Goal: Book appointment/travel/reservation

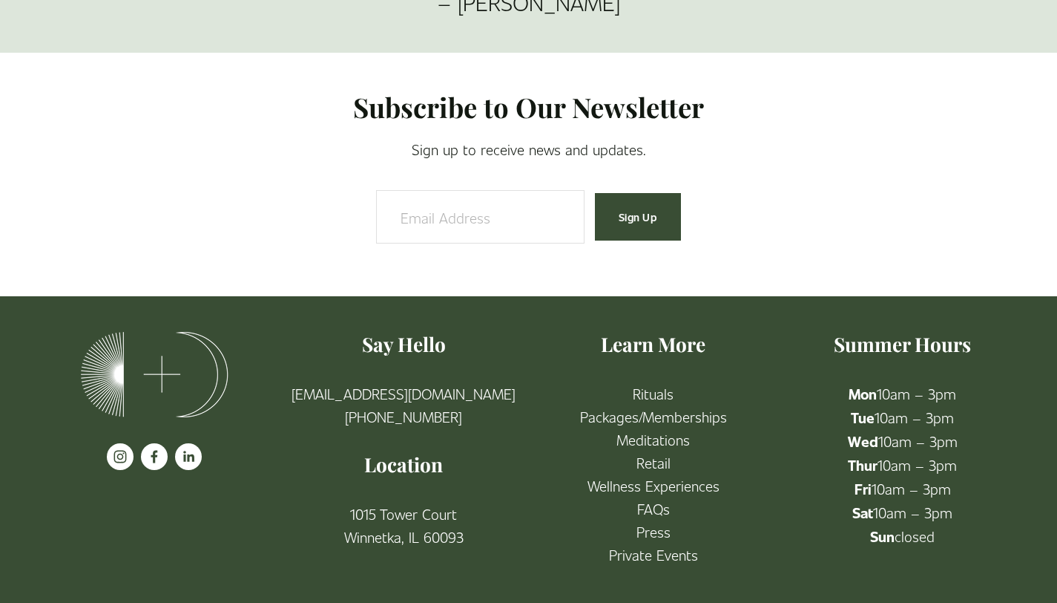
scroll to position [2516, 0]
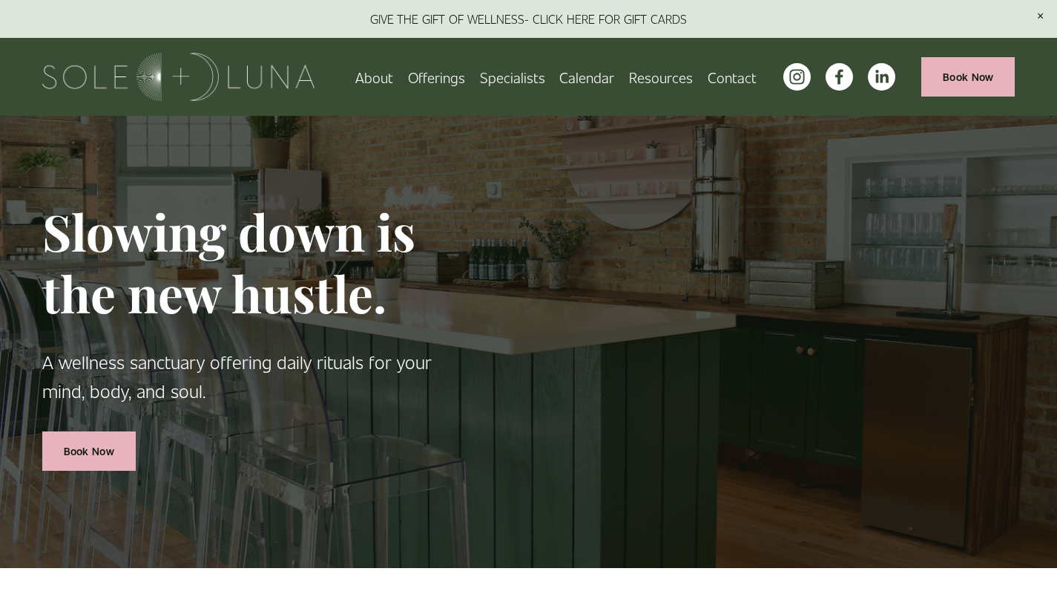
click at [0, 0] on span "Rituals" at bounding box center [0, 0] width 0 height 0
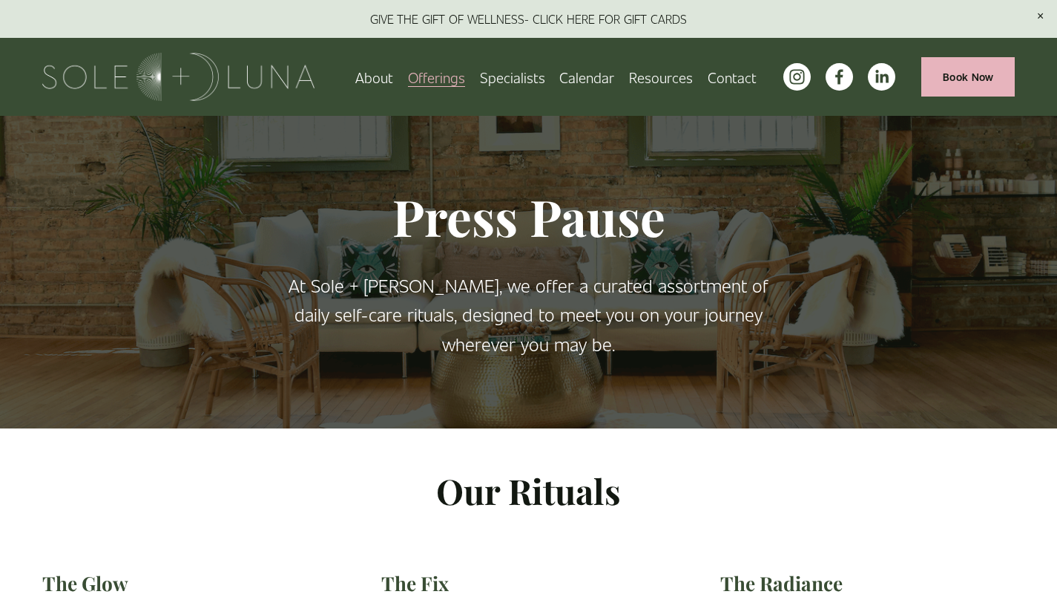
click at [598, 74] on link "Calendar" at bounding box center [586, 77] width 55 height 26
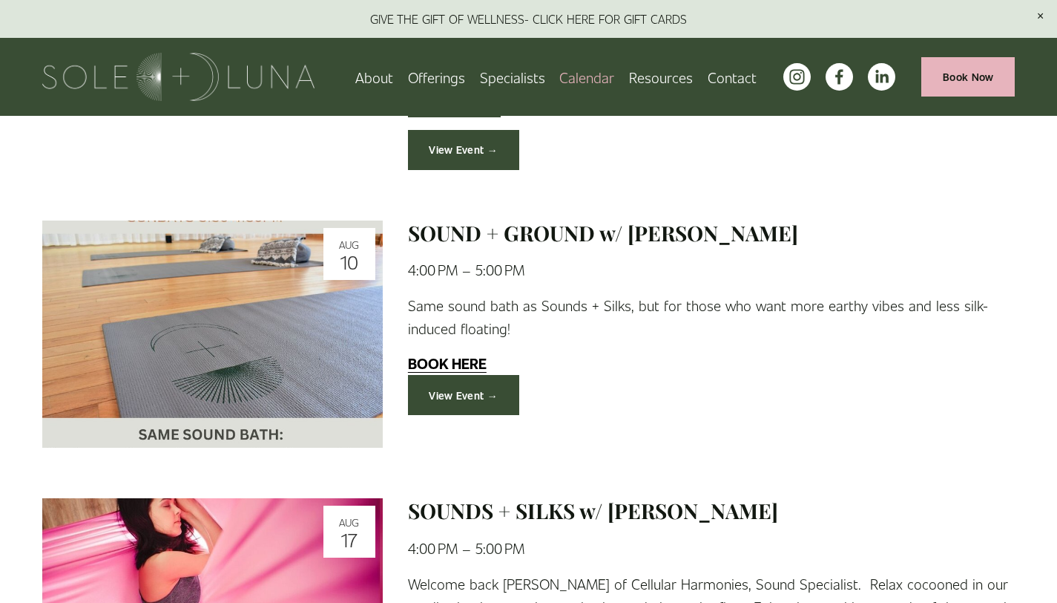
scroll to position [559, 0]
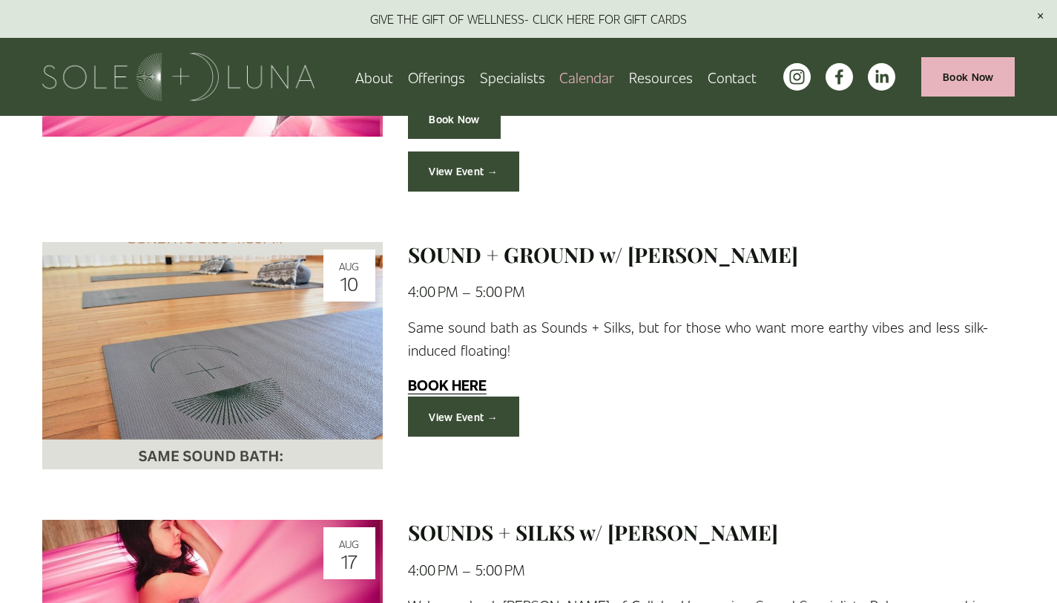
click at [0, 0] on span "Wellness Experiences" at bounding box center [0, 0] width 0 height 0
click at [442, 77] on span "Offerings" at bounding box center [436, 76] width 57 height 23
click at [0, 0] on span "Wellness Experiences" at bounding box center [0, 0] width 0 height 0
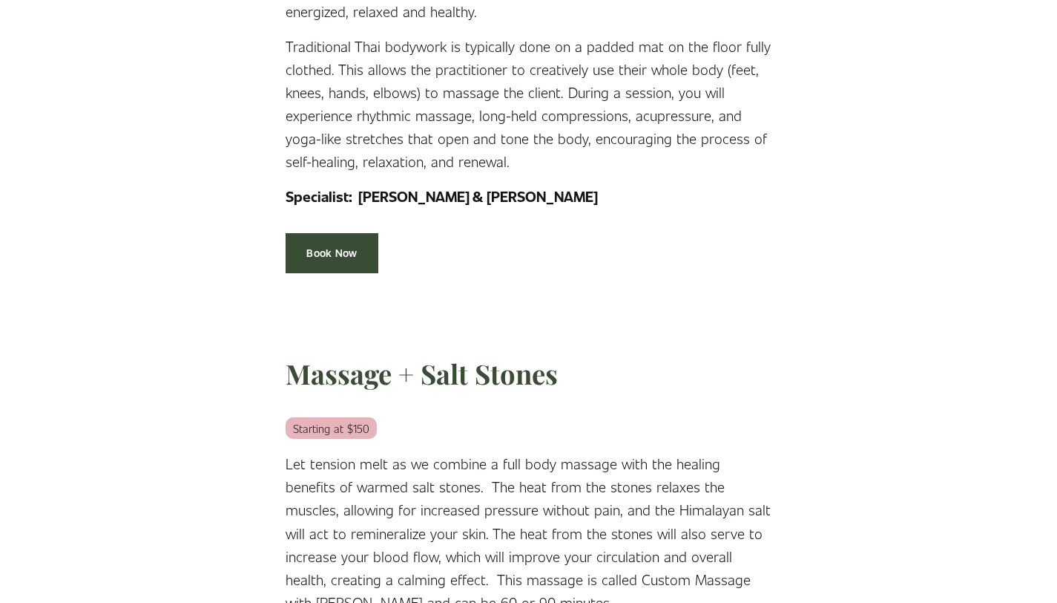
scroll to position [2748, 0]
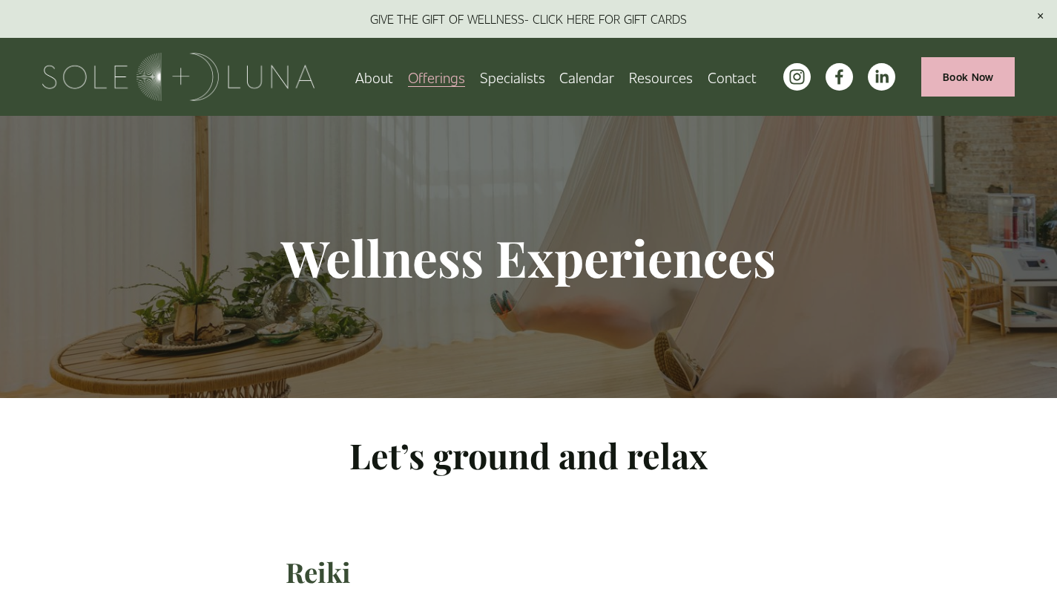
click at [0, 0] on span "Meditations" at bounding box center [0, 0] width 0 height 0
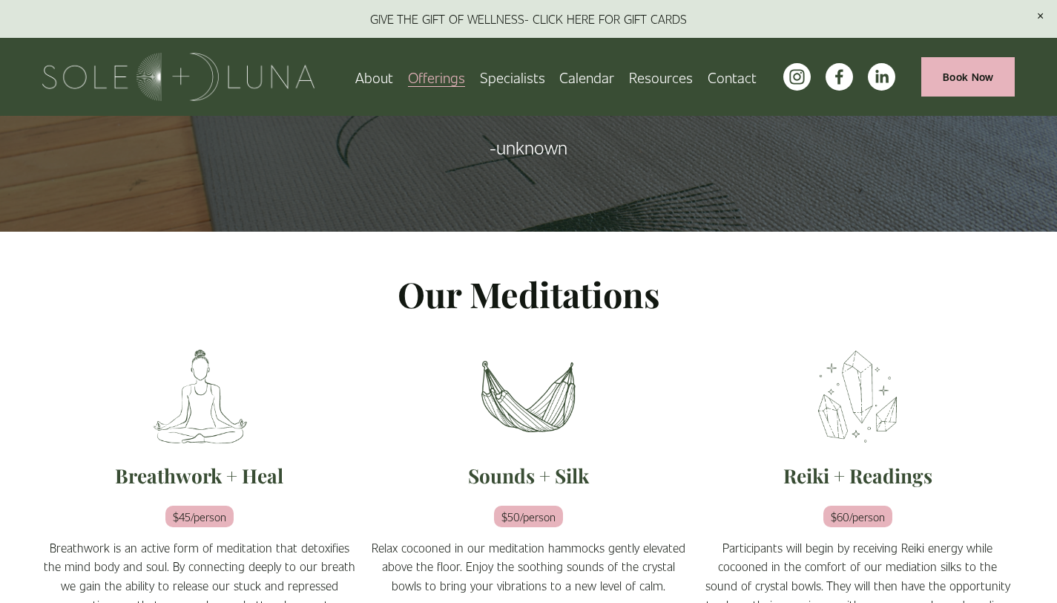
scroll to position [165, 0]
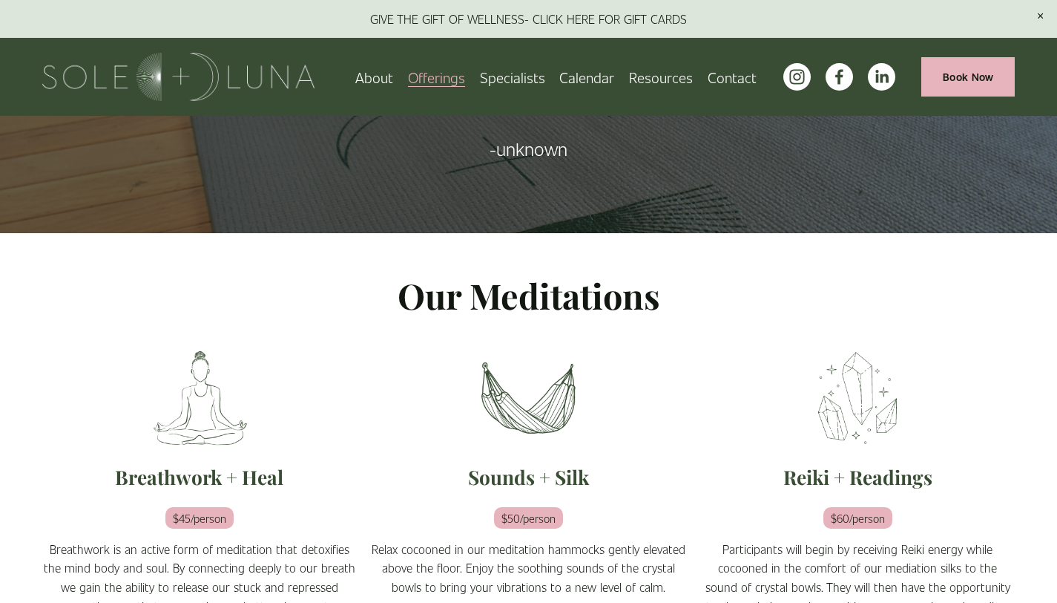
click at [0, 0] on span "Charm School!" at bounding box center [0, 0] width 0 height 0
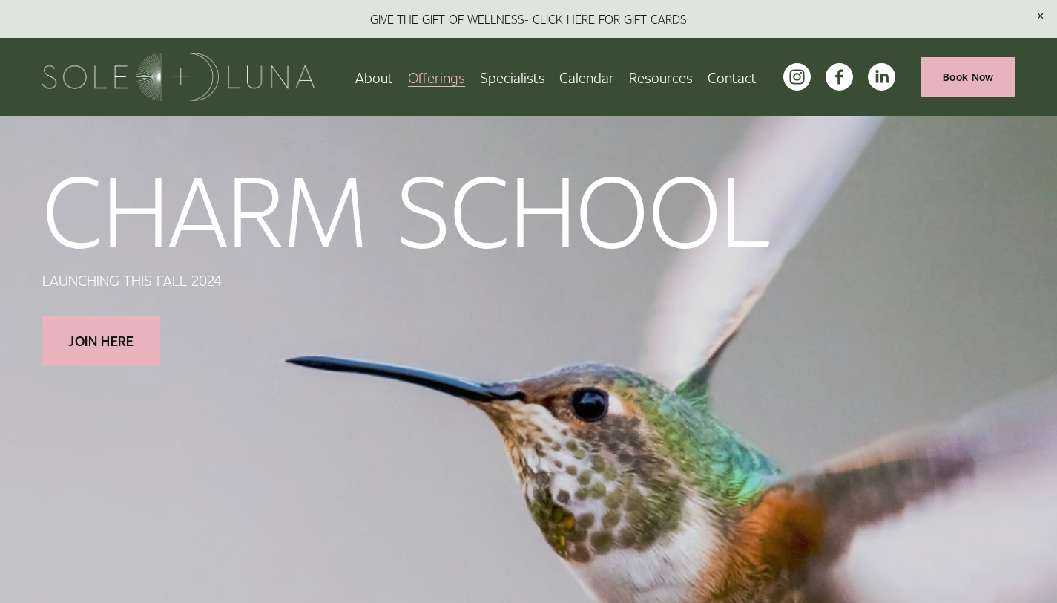
click at [518, 76] on link "Specialists" at bounding box center [512, 77] width 65 height 26
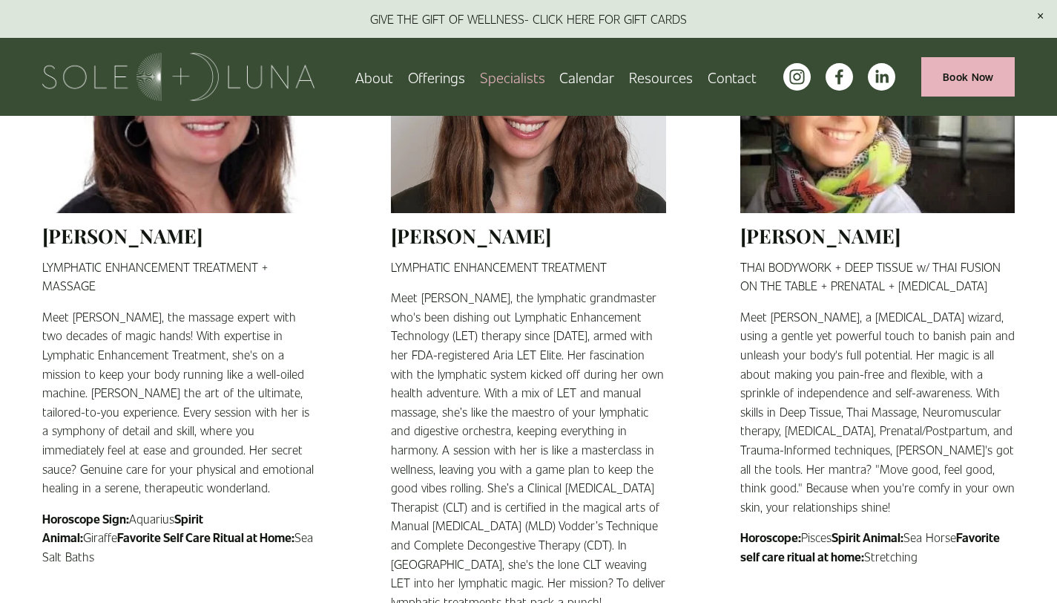
scroll to position [1277, 0]
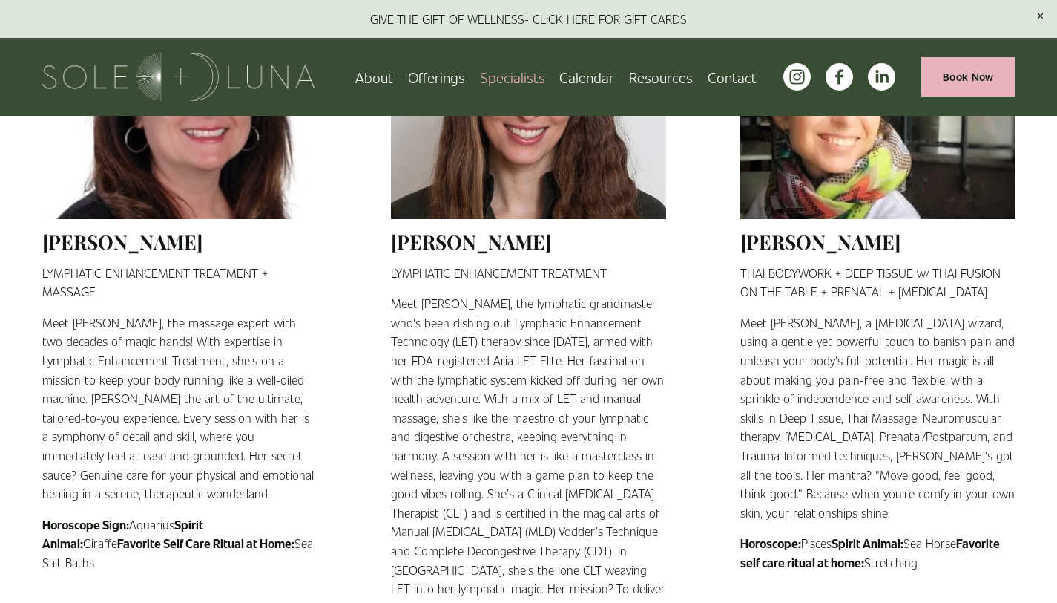
click at [0, 0] on span "Rituals" at bounding box center [0, 0] width 0 height 0
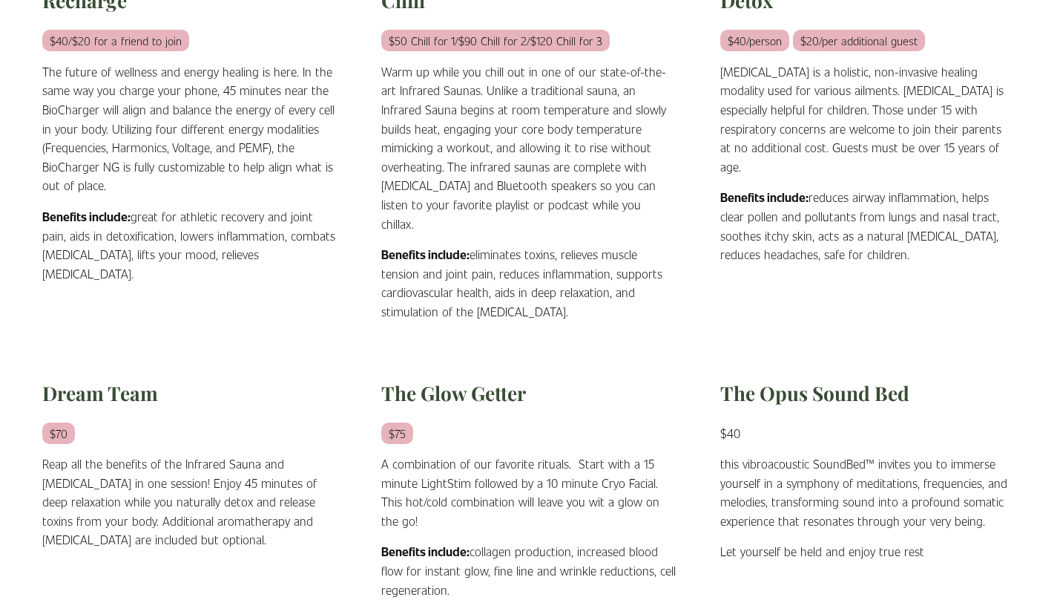
scroll to position [911, 0]
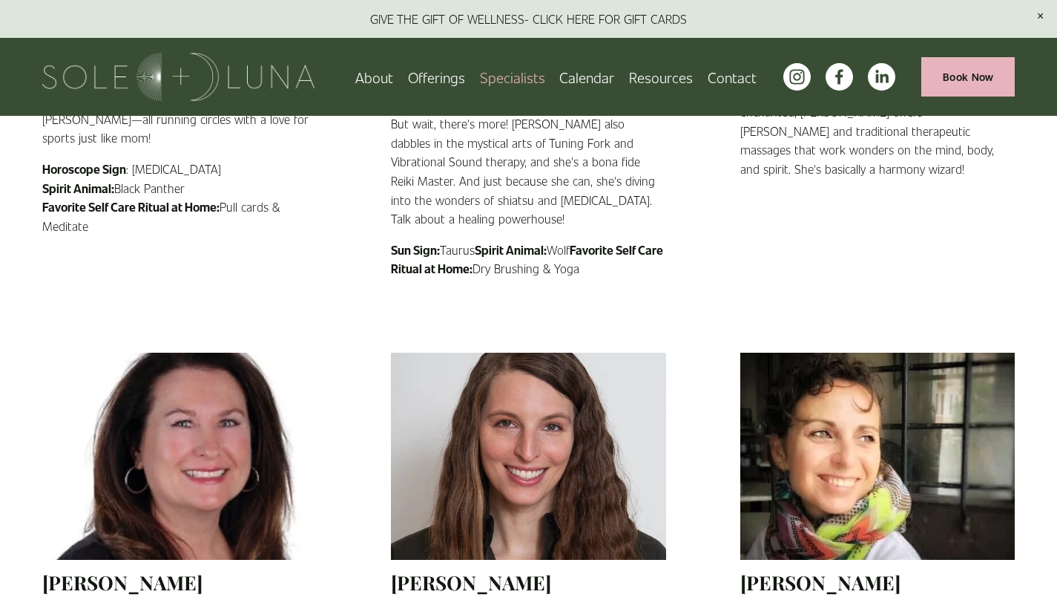
scroll to position [933, 0]
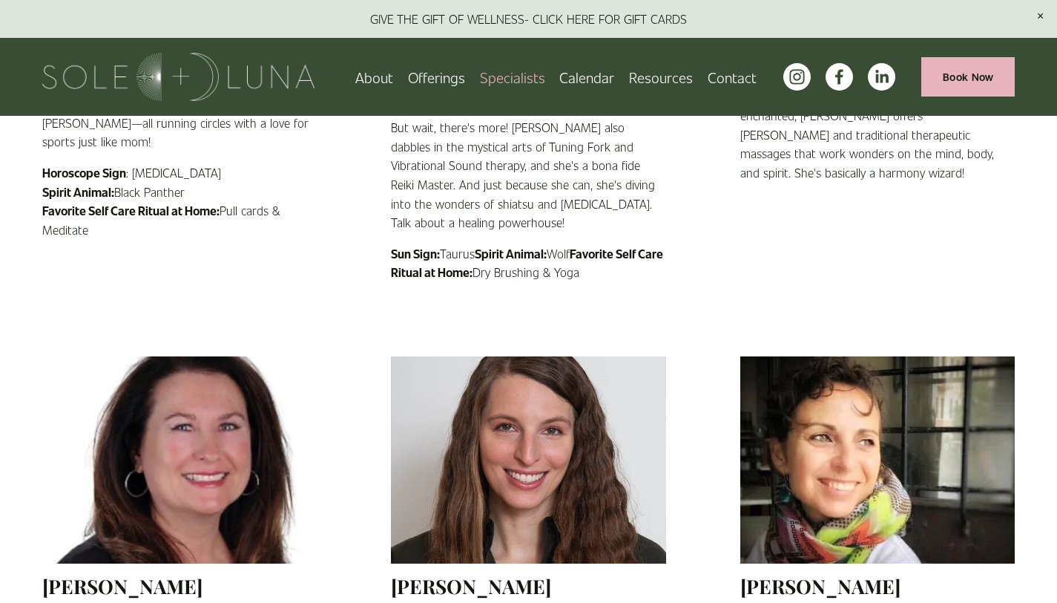
click at [0, 0] on span "Rituals" at bounding box center [0, 0] width 0 height 0
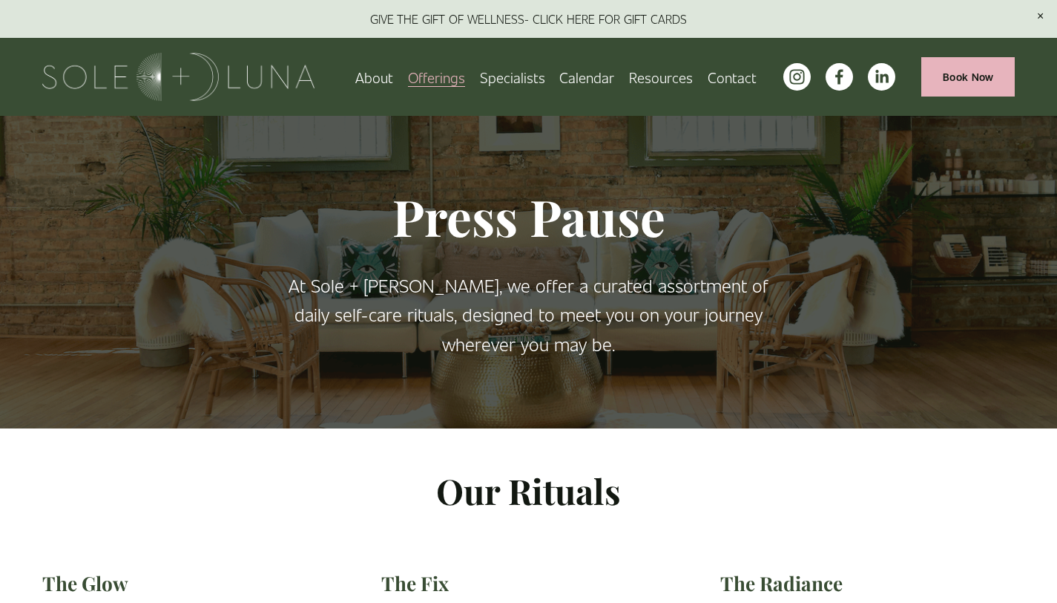
click at [963, 85] on link "Book Now" at bounding box center [968, 76] width 93 height 39
click at [522, 83] on link "Specialists" at bounding box center [512, 77] width 65 height 26
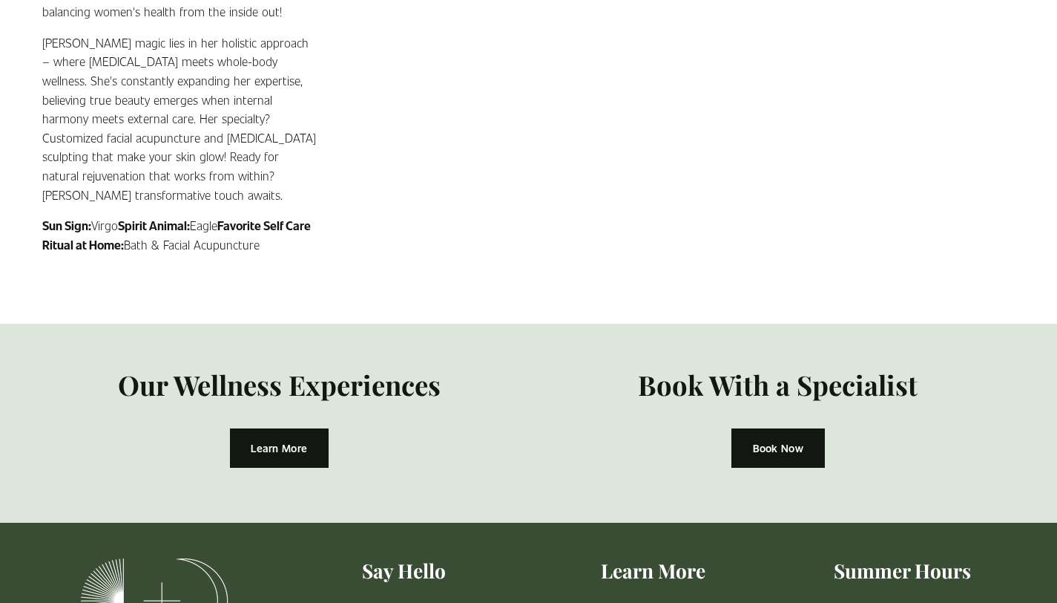
scroll to position [2472, 0]
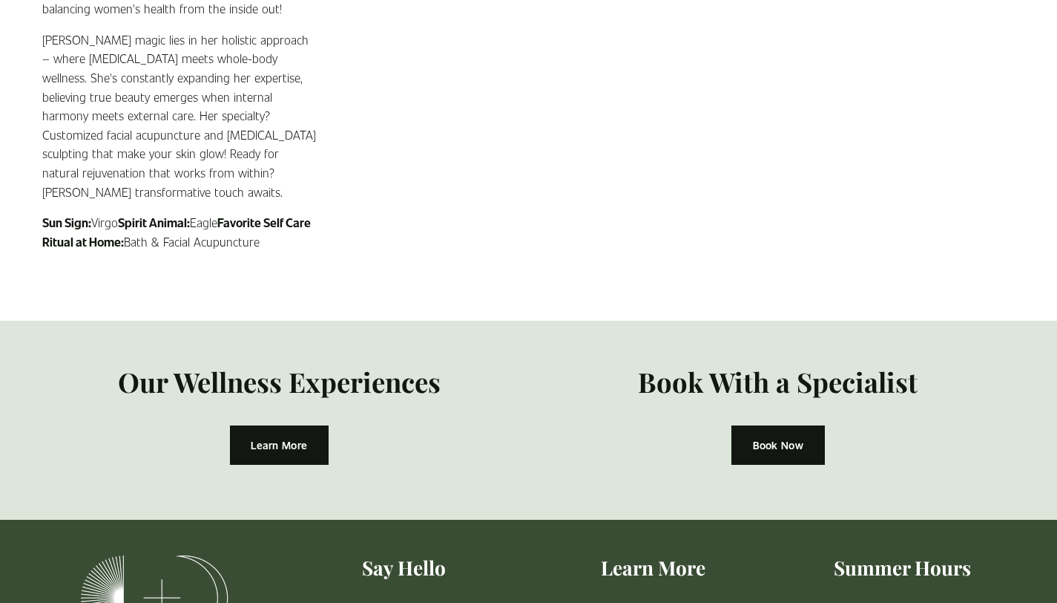
click at [777, 425] on link "Book Now" at bounding box center [778, 444] width 93 height 39
